Goal: Task Accomplishment & Management: Complete application form

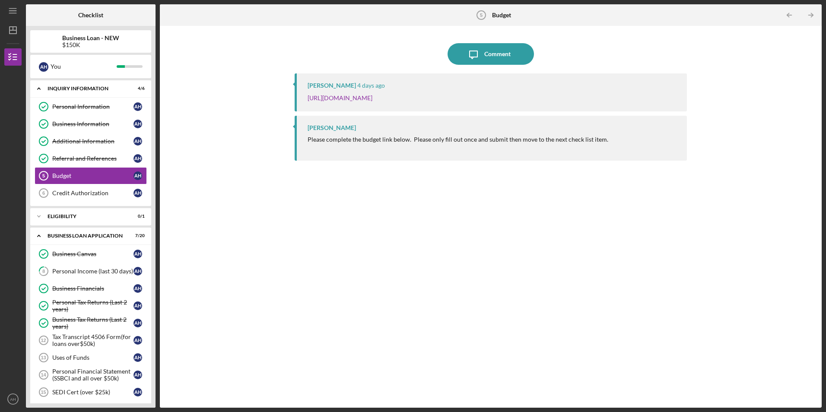
scroll to position [38, 0]
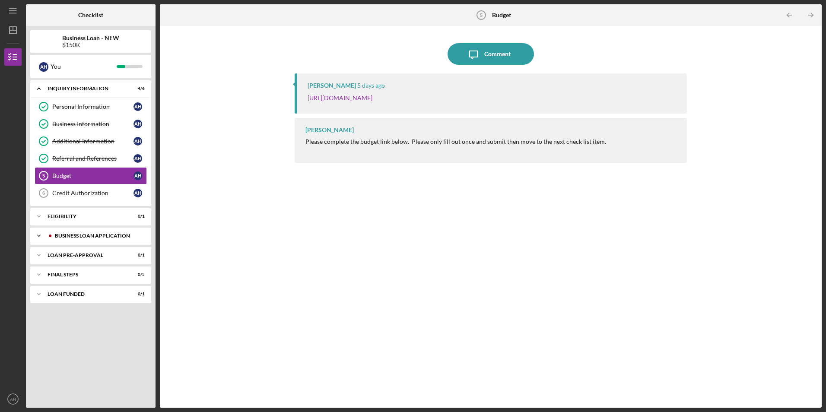
click at [41, 237] on icon "Icon/Expander" at bounding box center [38, 235] width 17 height 17
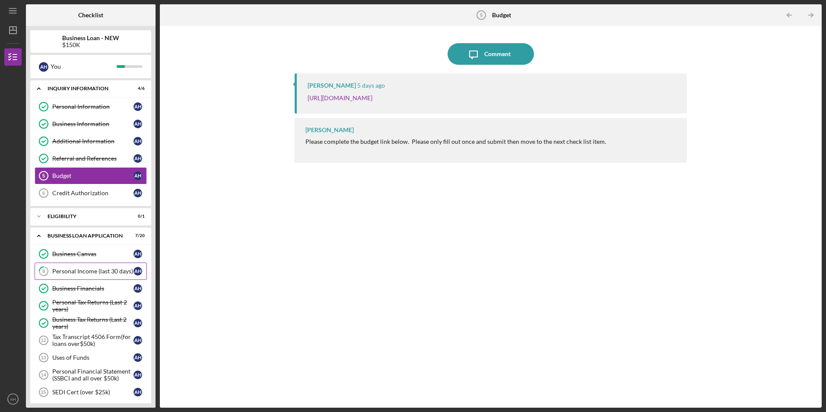
click at [72, 271] on div "Personal Income (last 30 days)" at bounding box center [92, 271] width 81 height 7
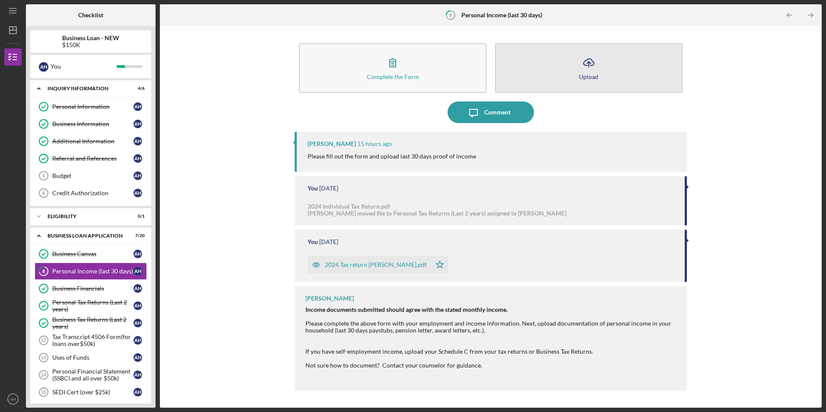
click at [589, 73] on button "Icon/Upload Upload" at bounding box center [589, 68] width 188 height 50
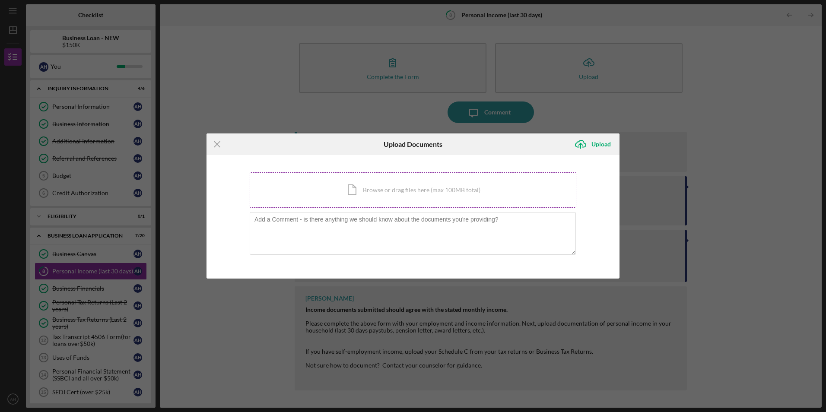
click at [405, 189] on div "Icon/Document Browse or drag files here (max 100MB total) Tap to choose files o…" at bounding box center [413, 189] width 327 height 35
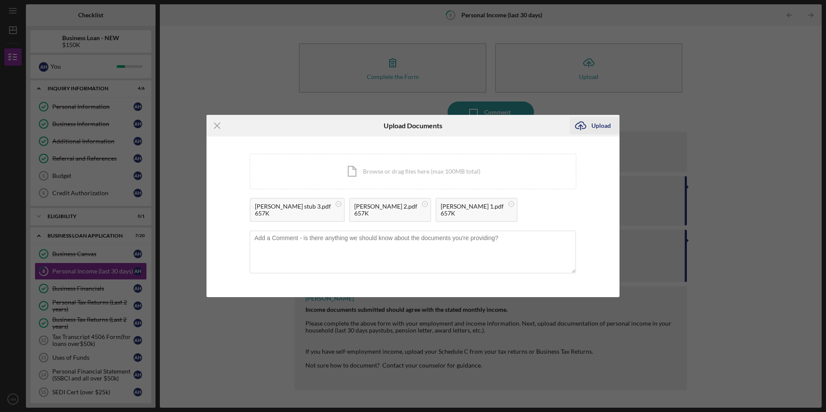
click at [582, 126] on g "submit" at bounding box center [581, 126] width 10 height 8
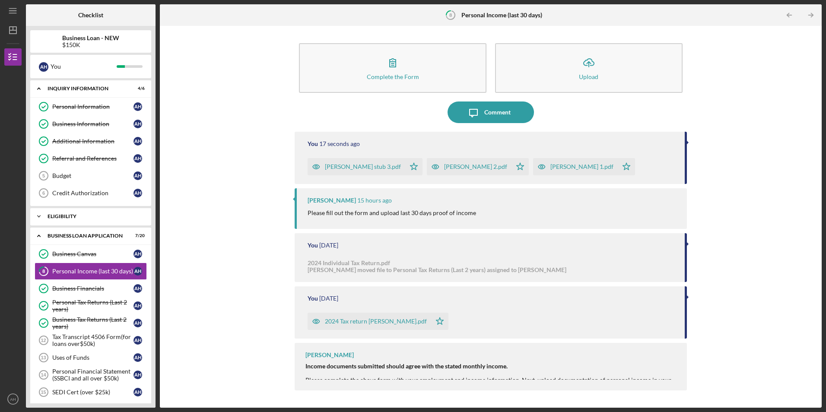
click at [40, 216] on icon "Icon/Expander" at bounding box center [38, 216] width 17 height 17
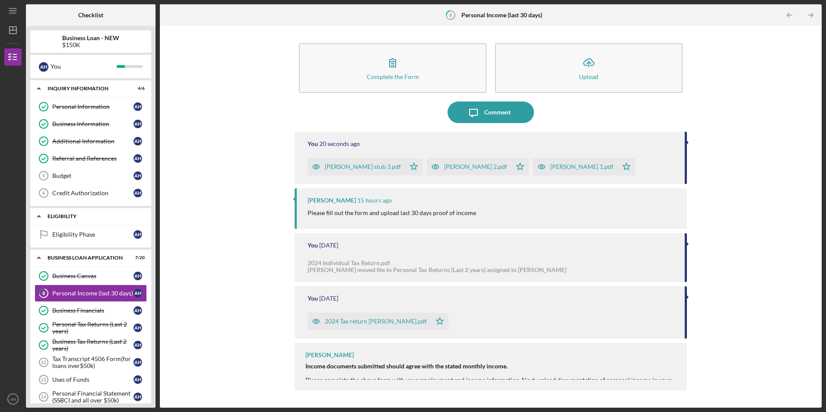
click at [38, 216] on icon "Icon/Expander" at bounding box center [38, 216] width 17 height 17
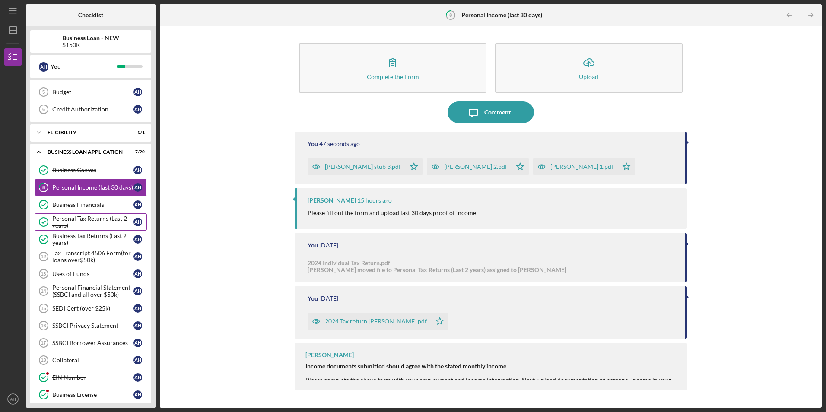
scroll to position [82, 0]
